Goal: Task Accomplishment & Management: Use online tool/utility

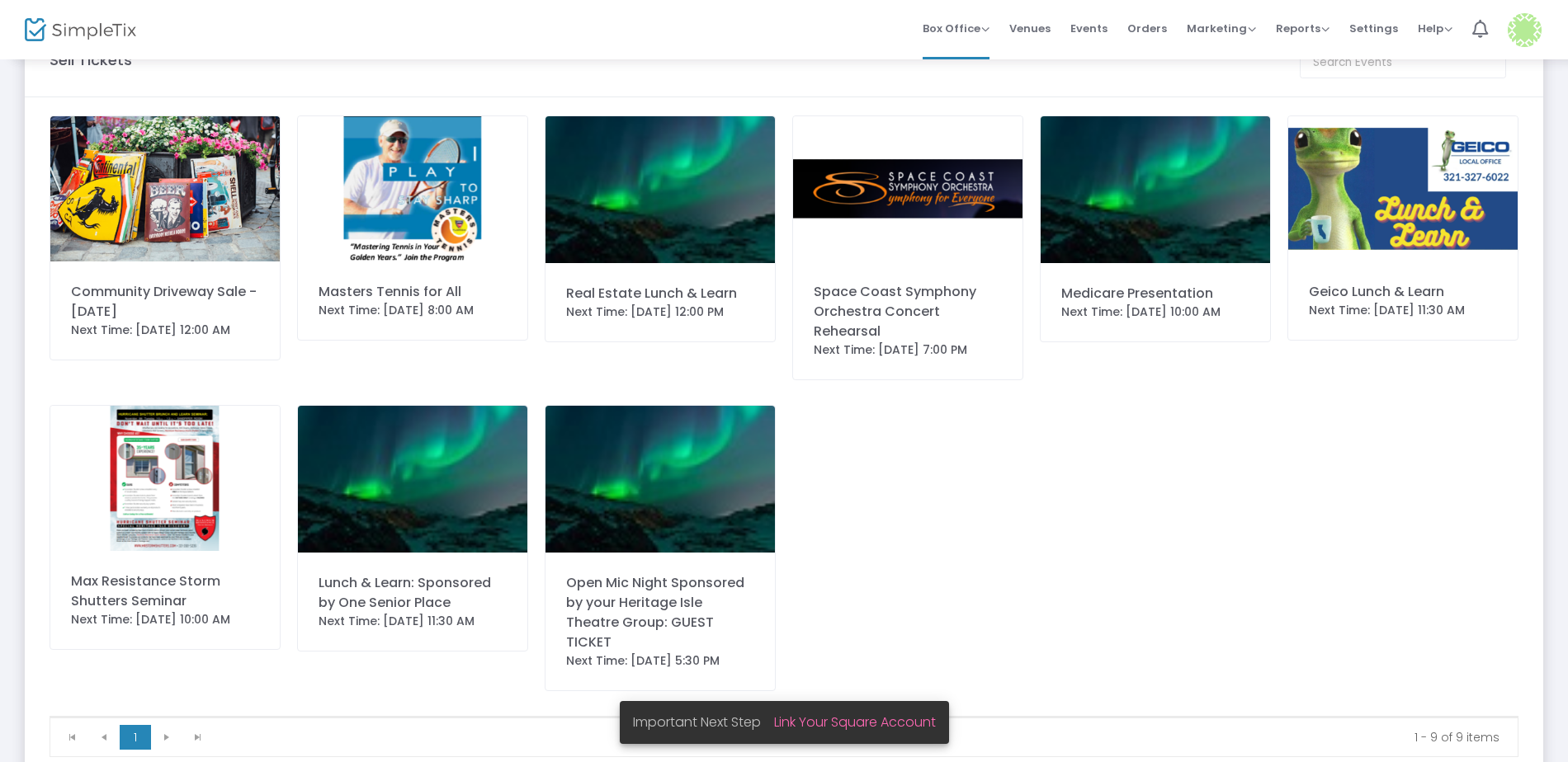
scroll to position [82, 0]
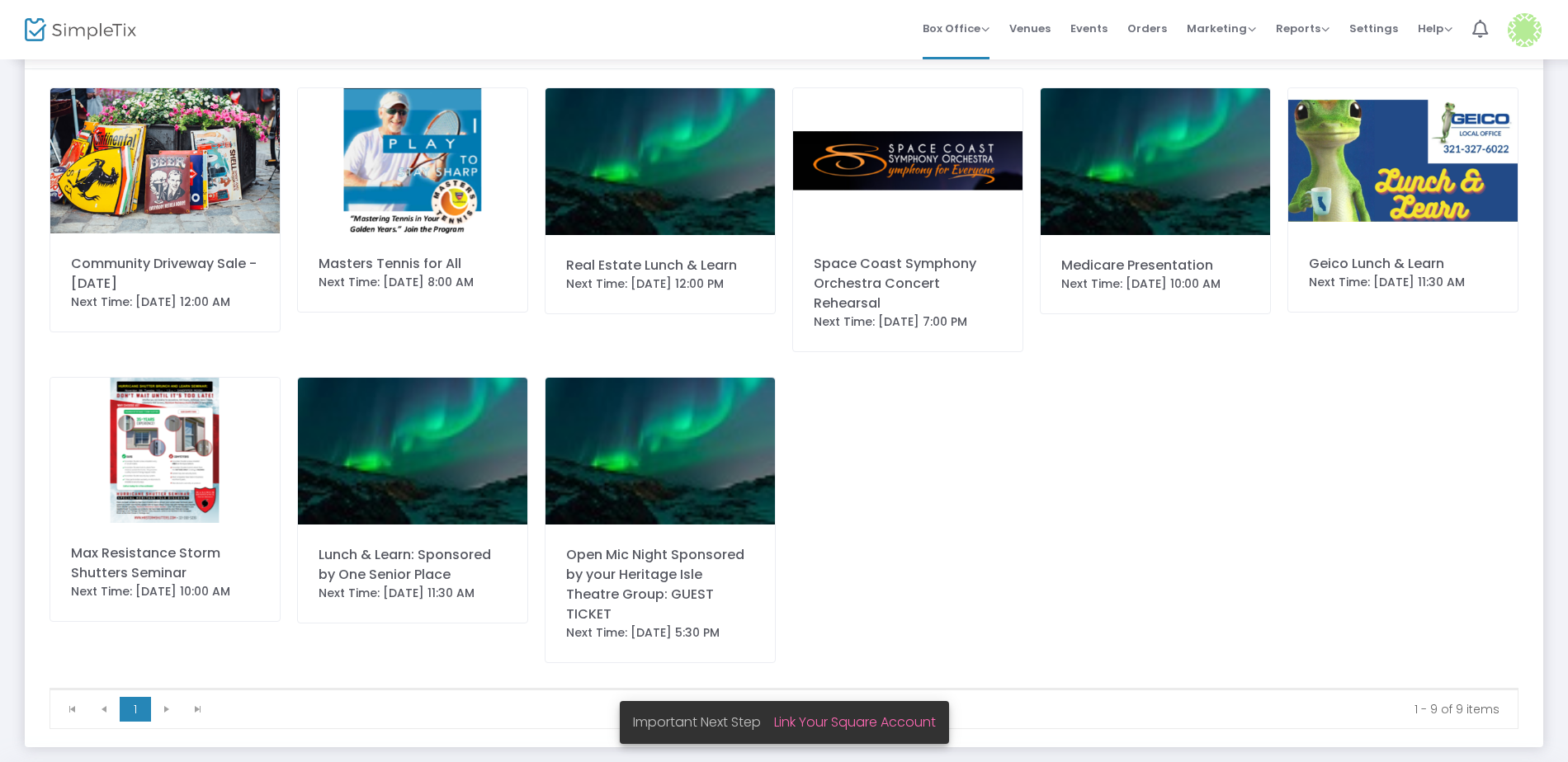
click at [672, 159] on img at bounding box center [661, 162] width 229 height 147
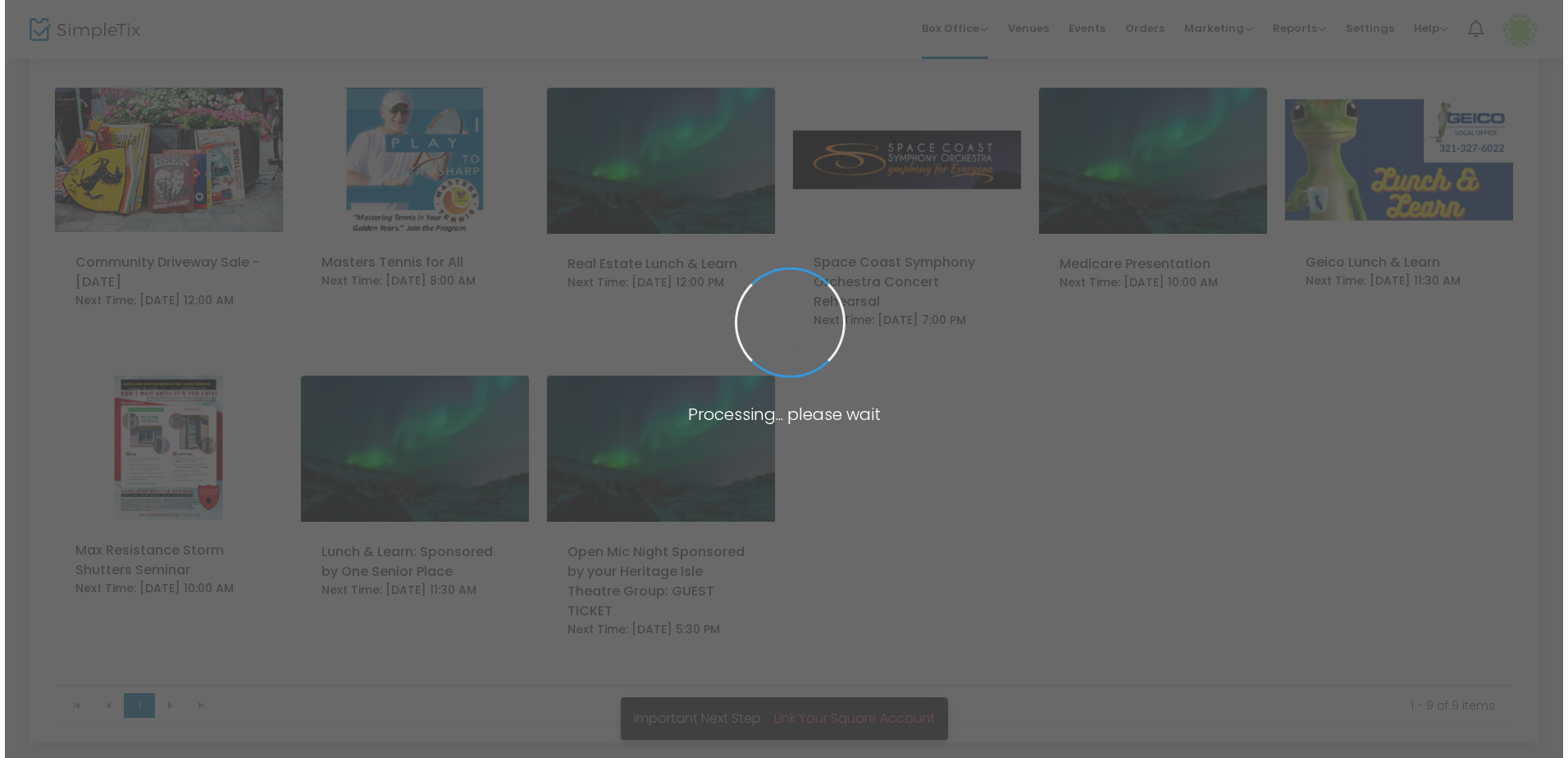
scroll to position [0, 0]
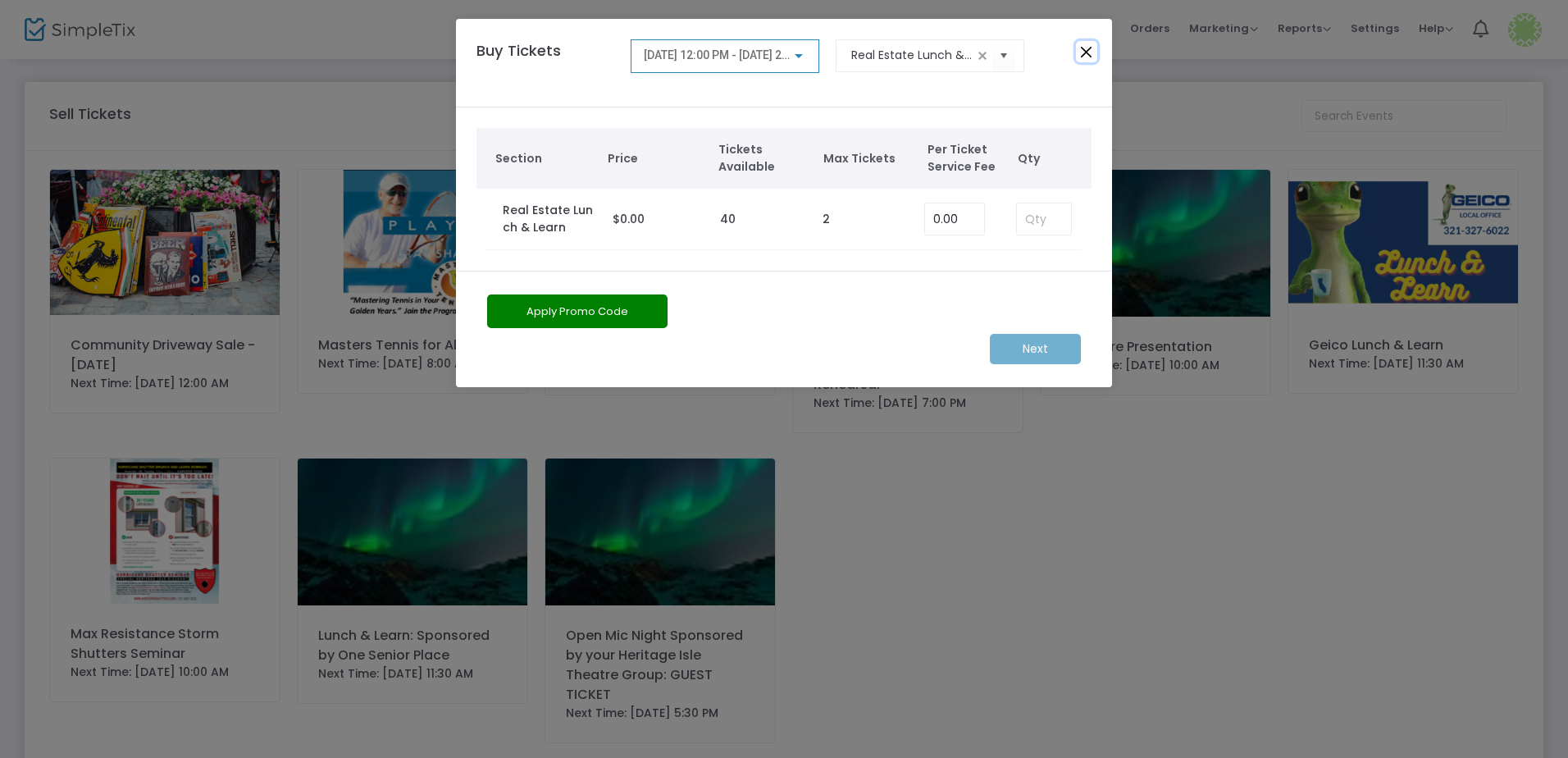
click at [1082, 56] on button "Close" at bounding box center [1087, 52] width 21 height 21
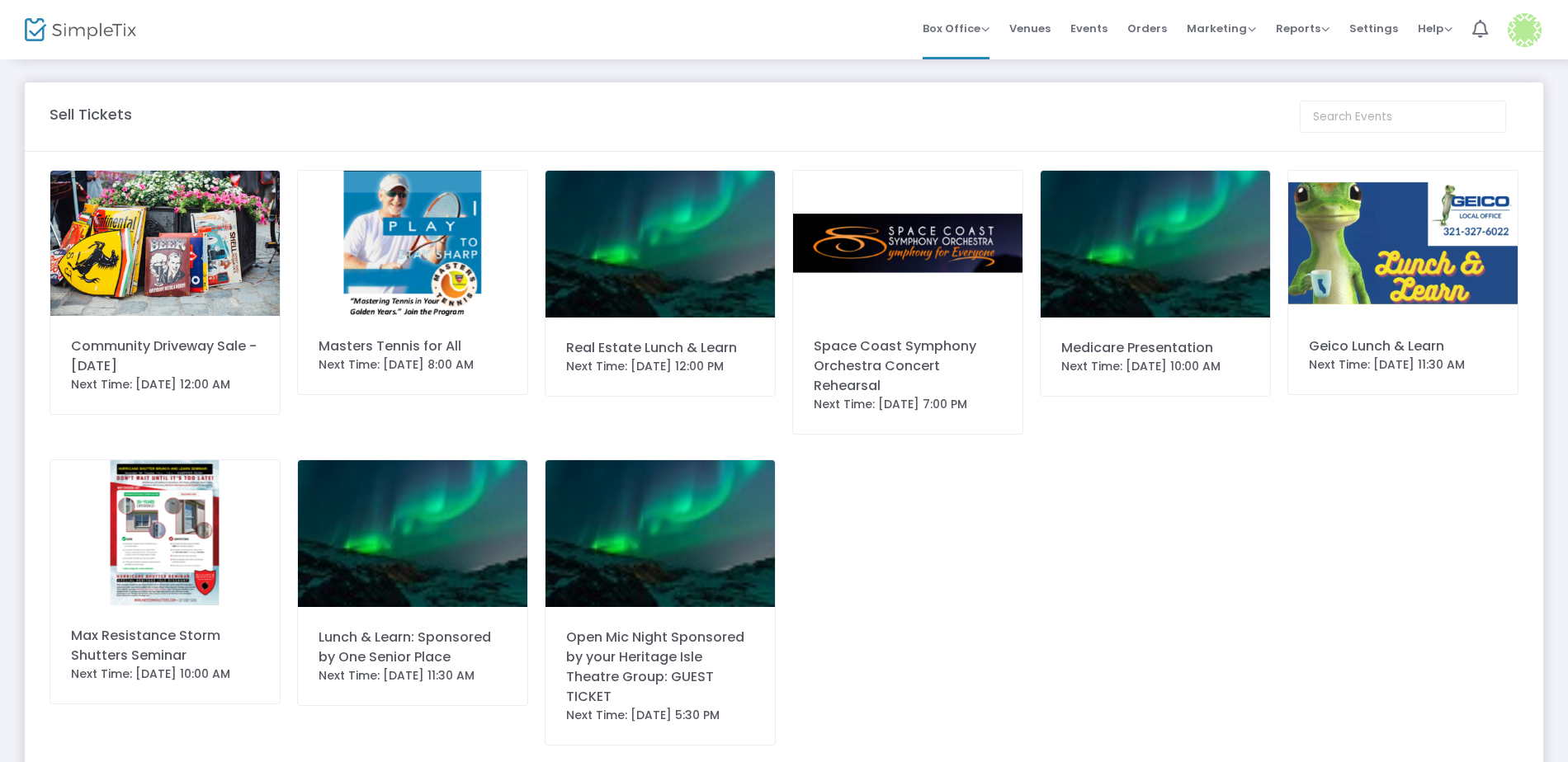
click at [1161, 24] on span "Orders" at bounding box center [1147, 28] width 39 height 42
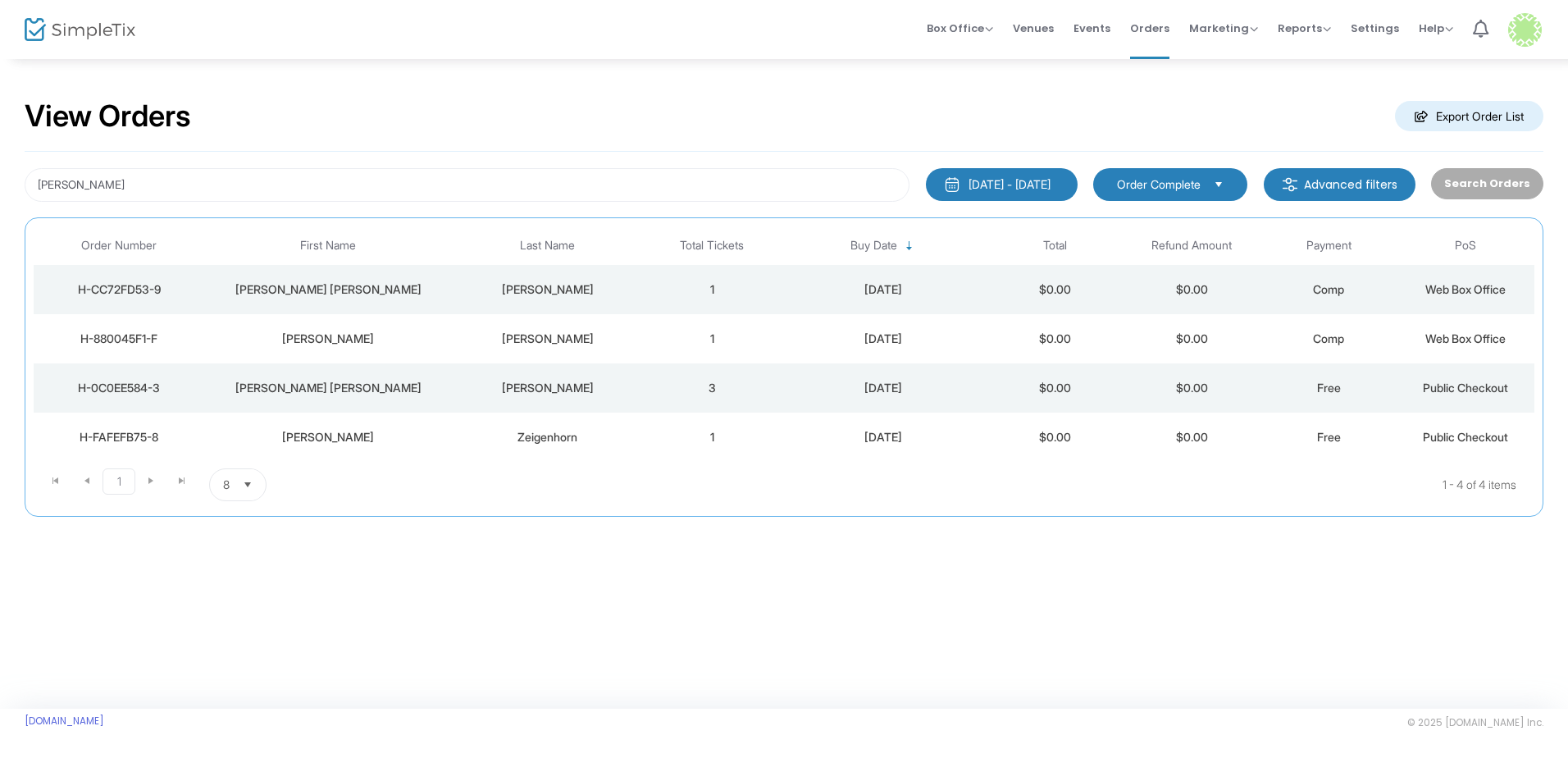
click at [250, 480] on span "Select" at bounding box center [248, 485] width 27 height 27
click at [233, 547] on span "25" at bounding box center [230, 550] width 14 height 17
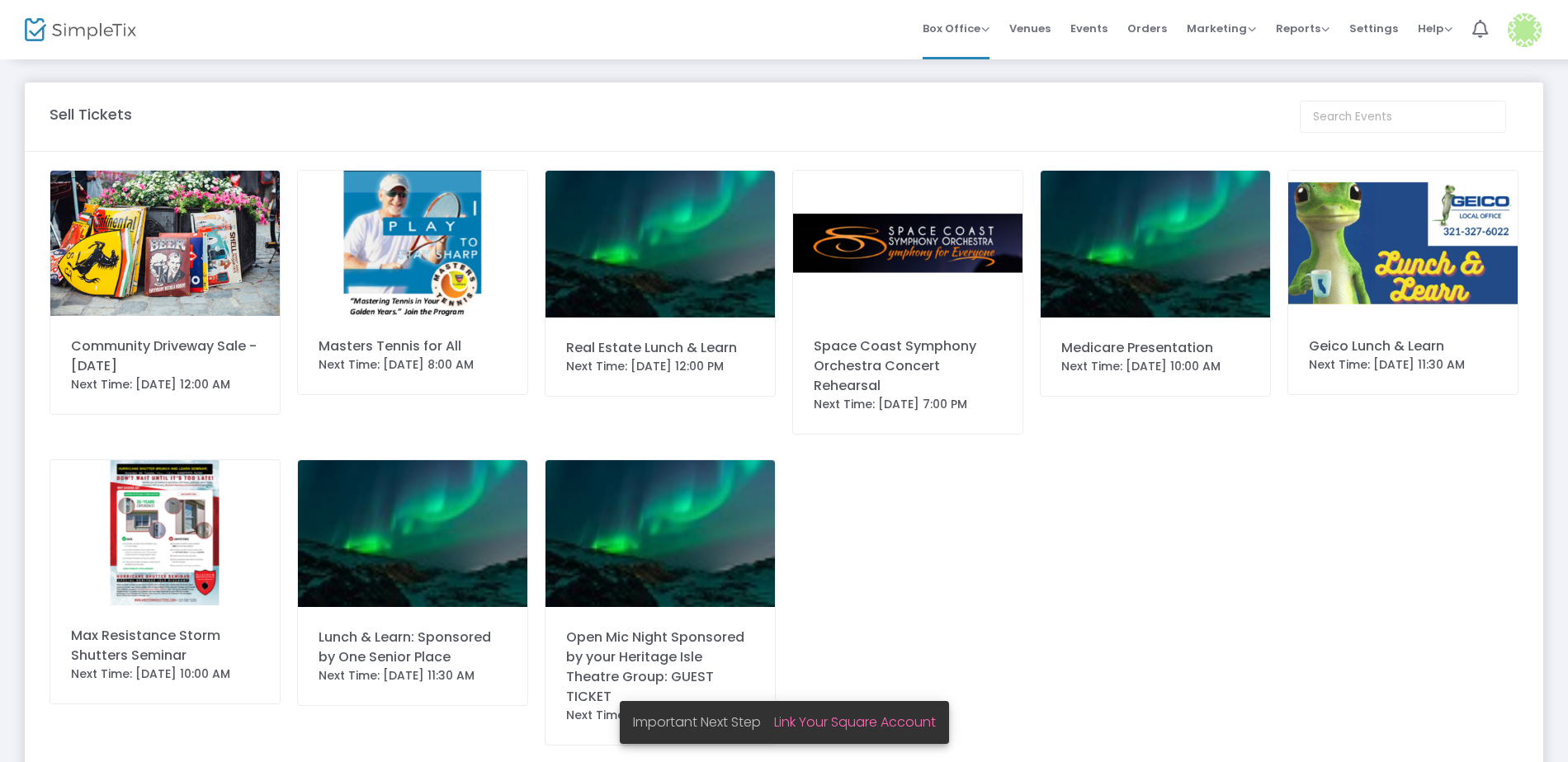
click at [676, 283] on img at bounding box center [661, 244] width 229 height 147
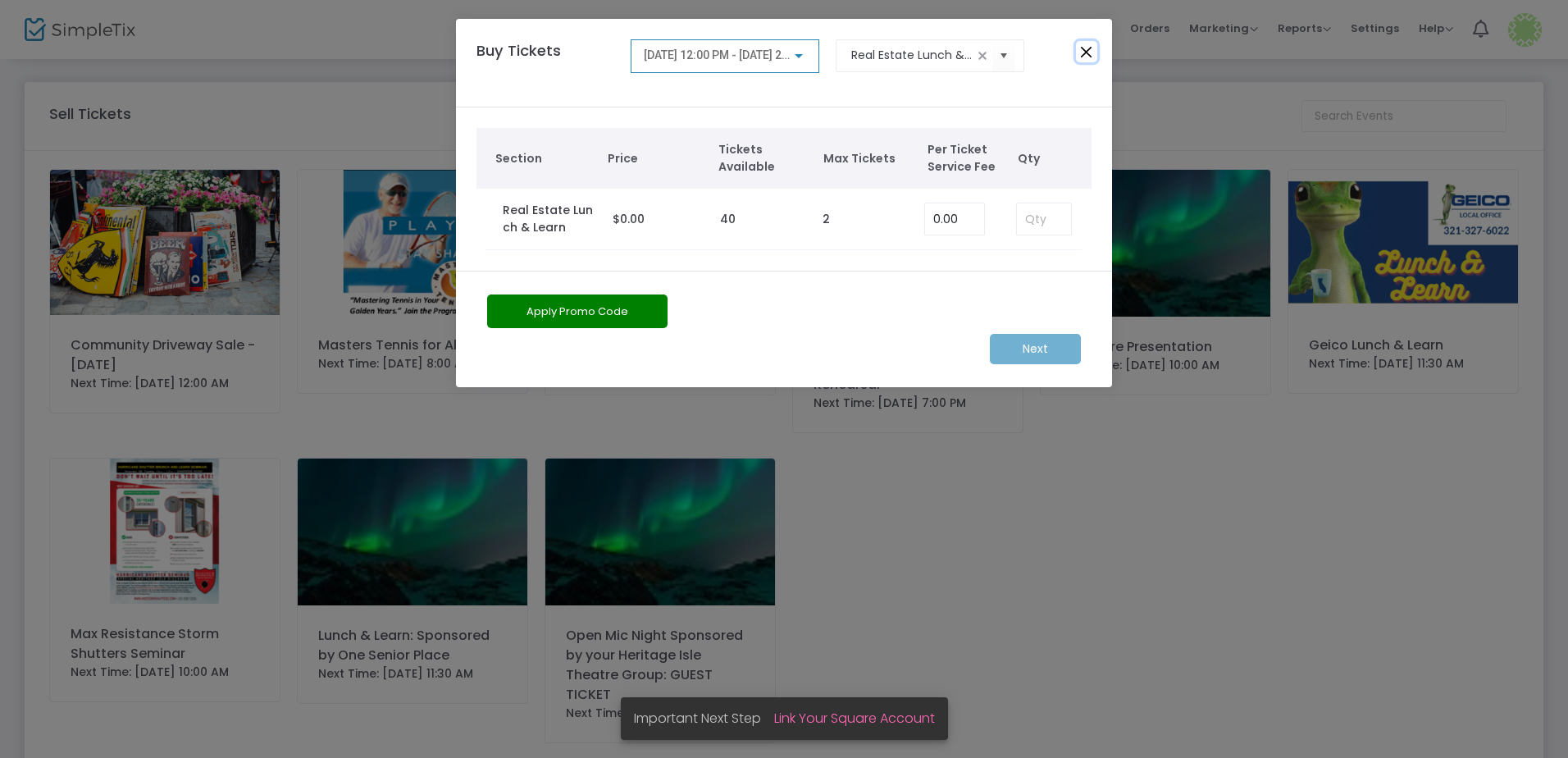
click at [1084, 54] on button "Close" at bounding box center [1087, 52] width 21 height 21
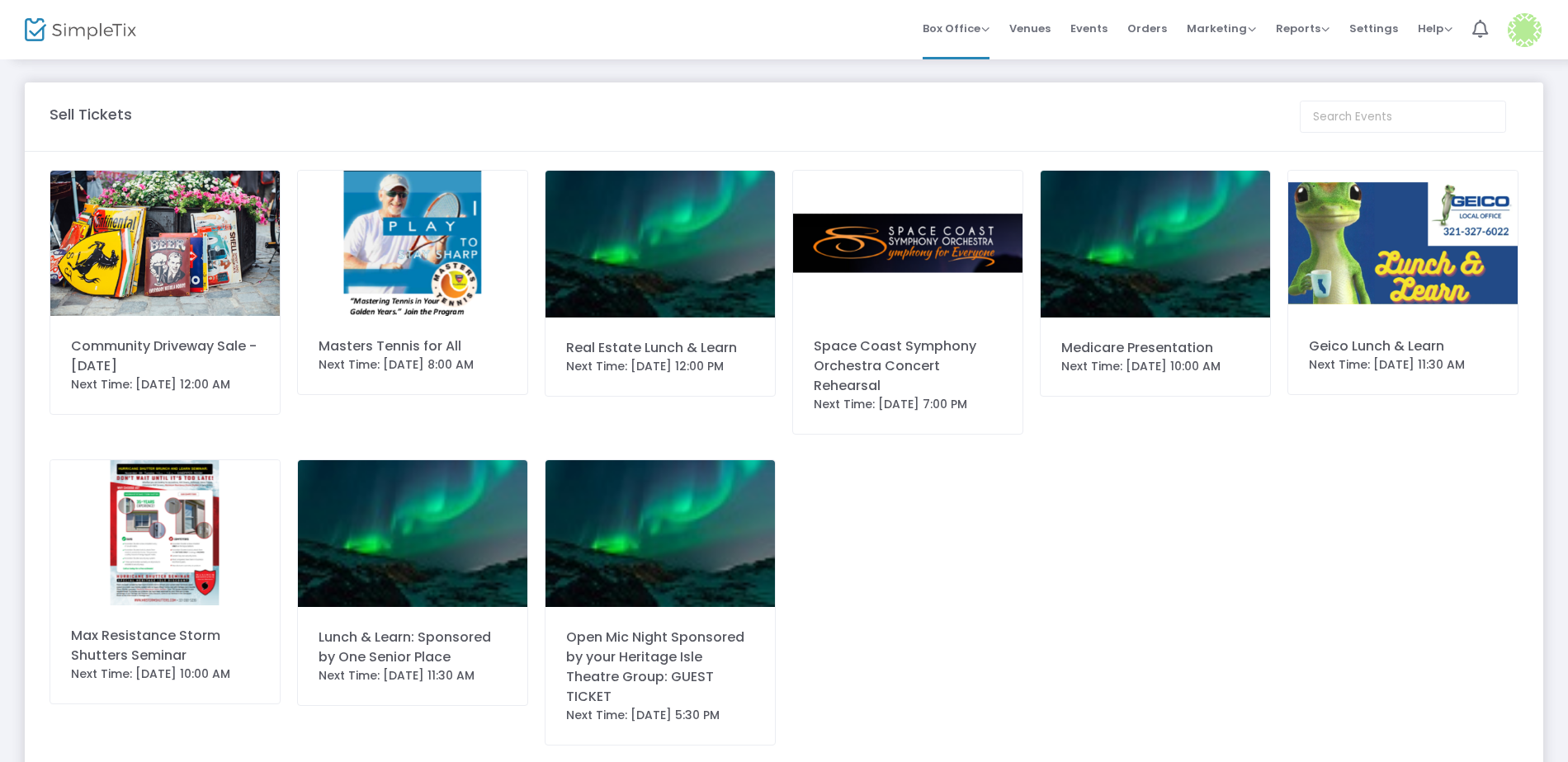
click at [666, 259] on img at bounding box center [661, 244] width 229 height 147
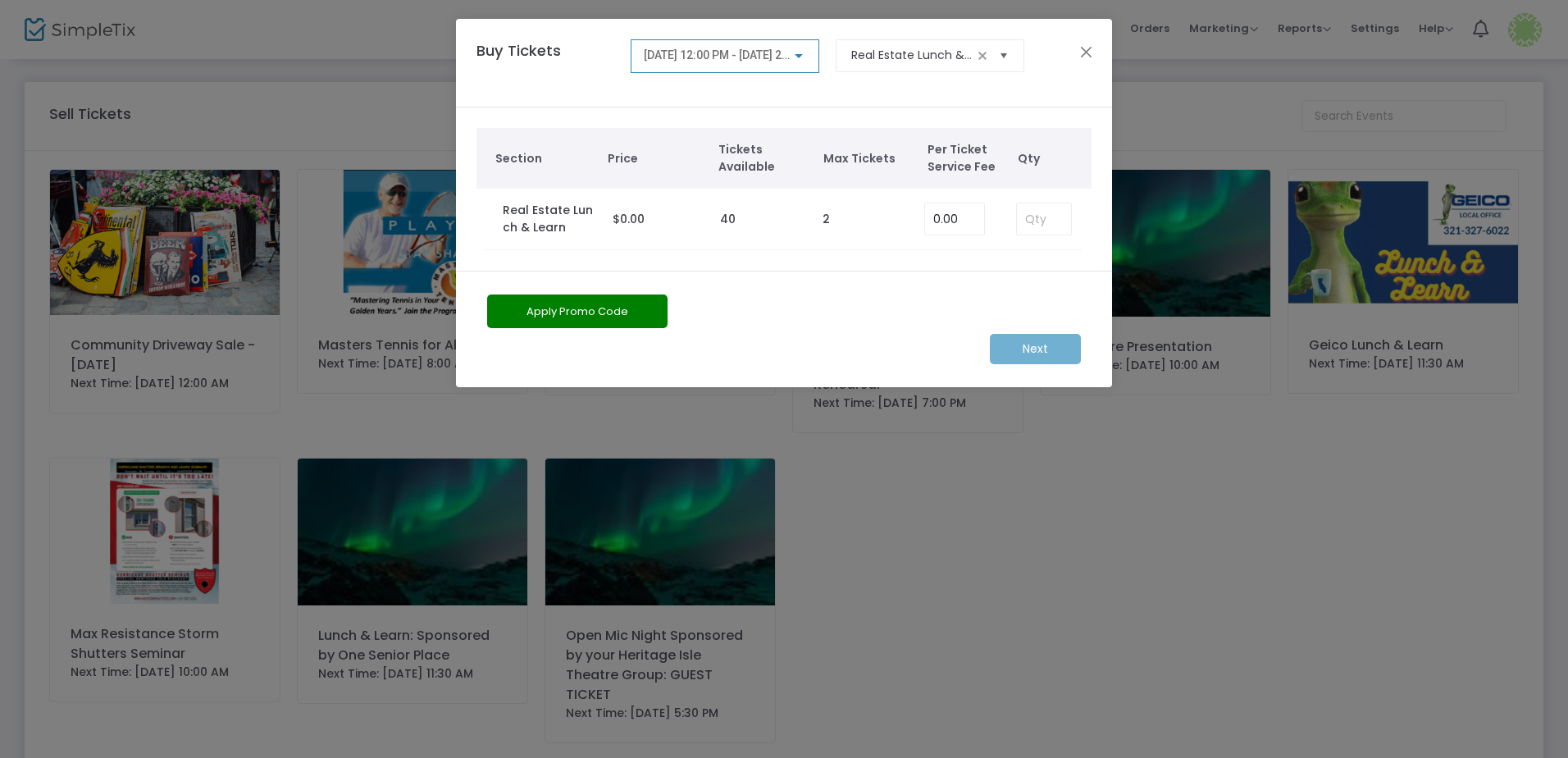
click at [1005, 56] on span "Select" at bounding box center [1004, 56] width 27 height 27
click at [1084, 55] on button "Close" at bounding box center [1087, 52] width 21 height 21
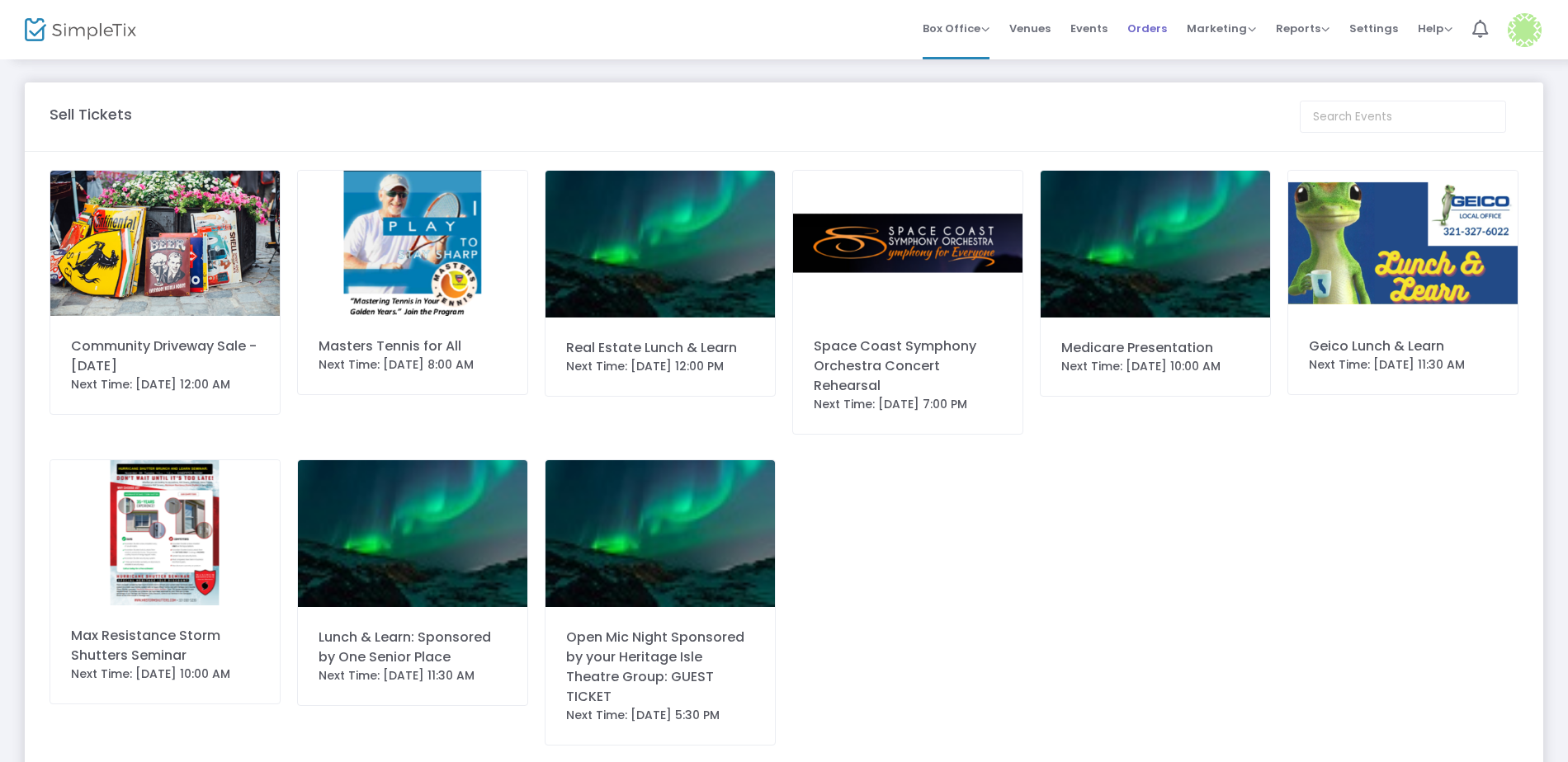
click at [1156, 32] on span "Orders" at bounding box center [1147, 28] width 39 height 42
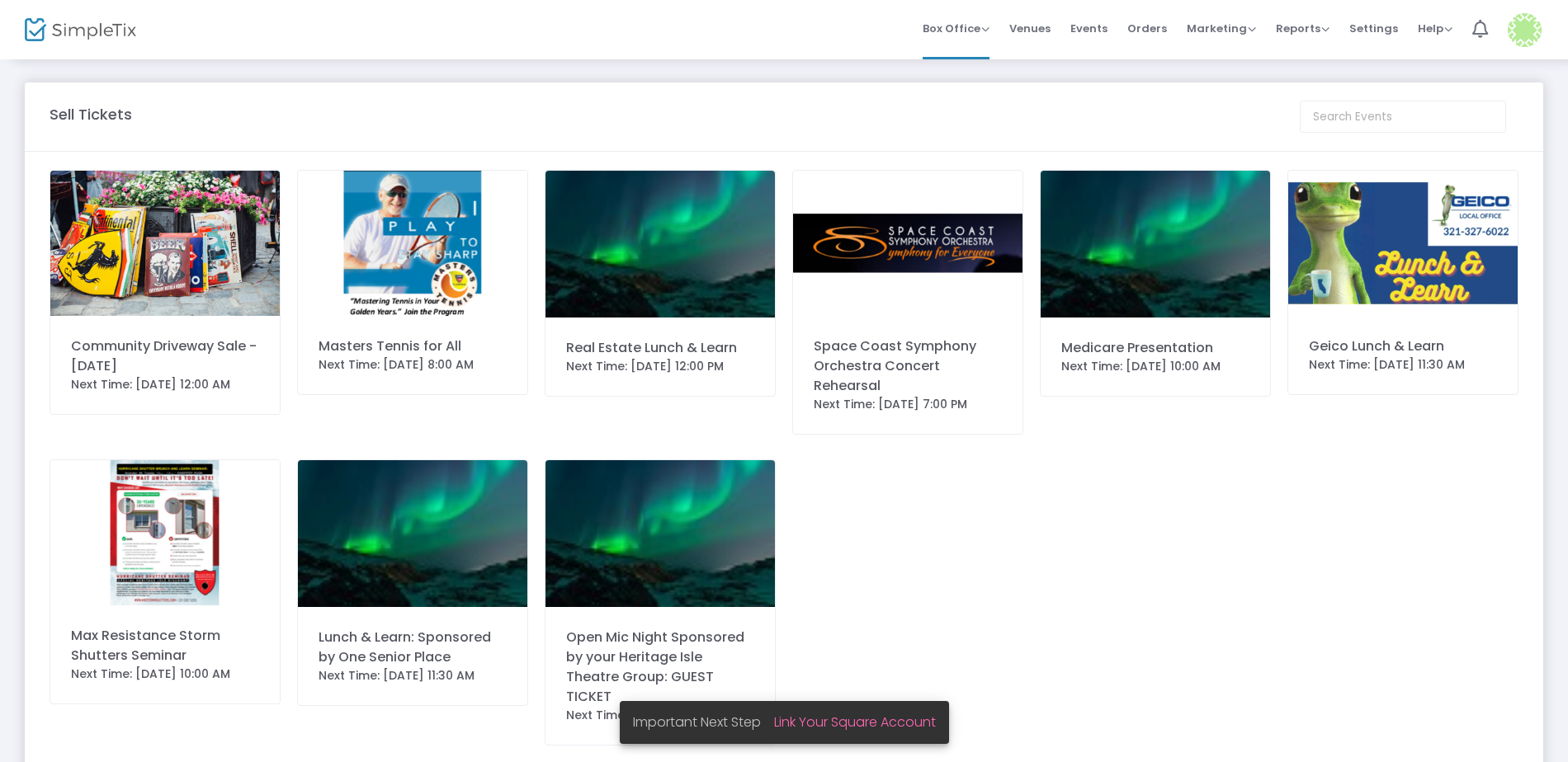
click at [669, 259] on img at bounding box center [661, 244] width 229 height 147
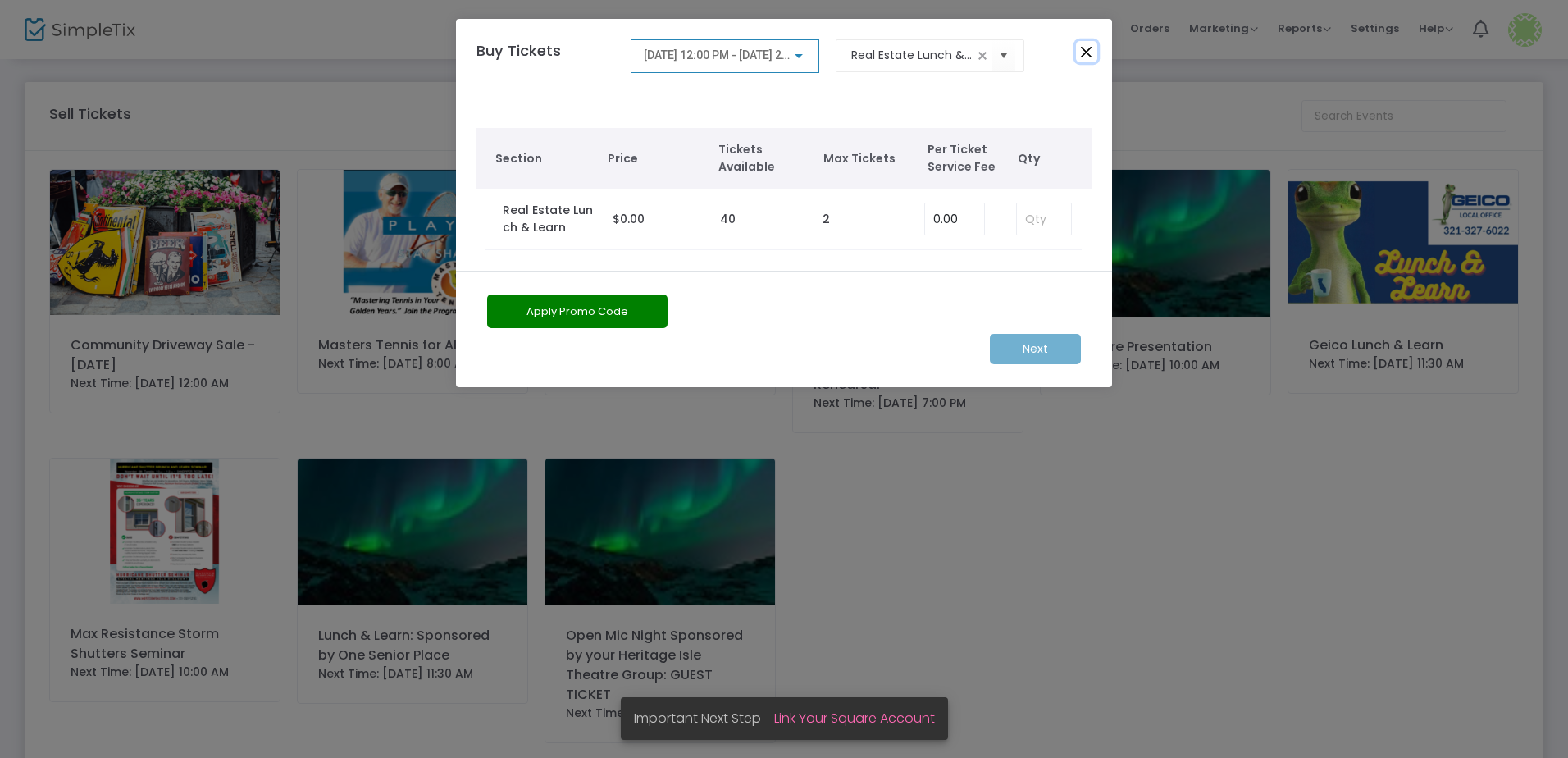
click at [1089, 55] on button "Close" at bounding box center [1087, 52] width 21 height 21
